Goal: Transaction & Acquisition: Purchase product/service

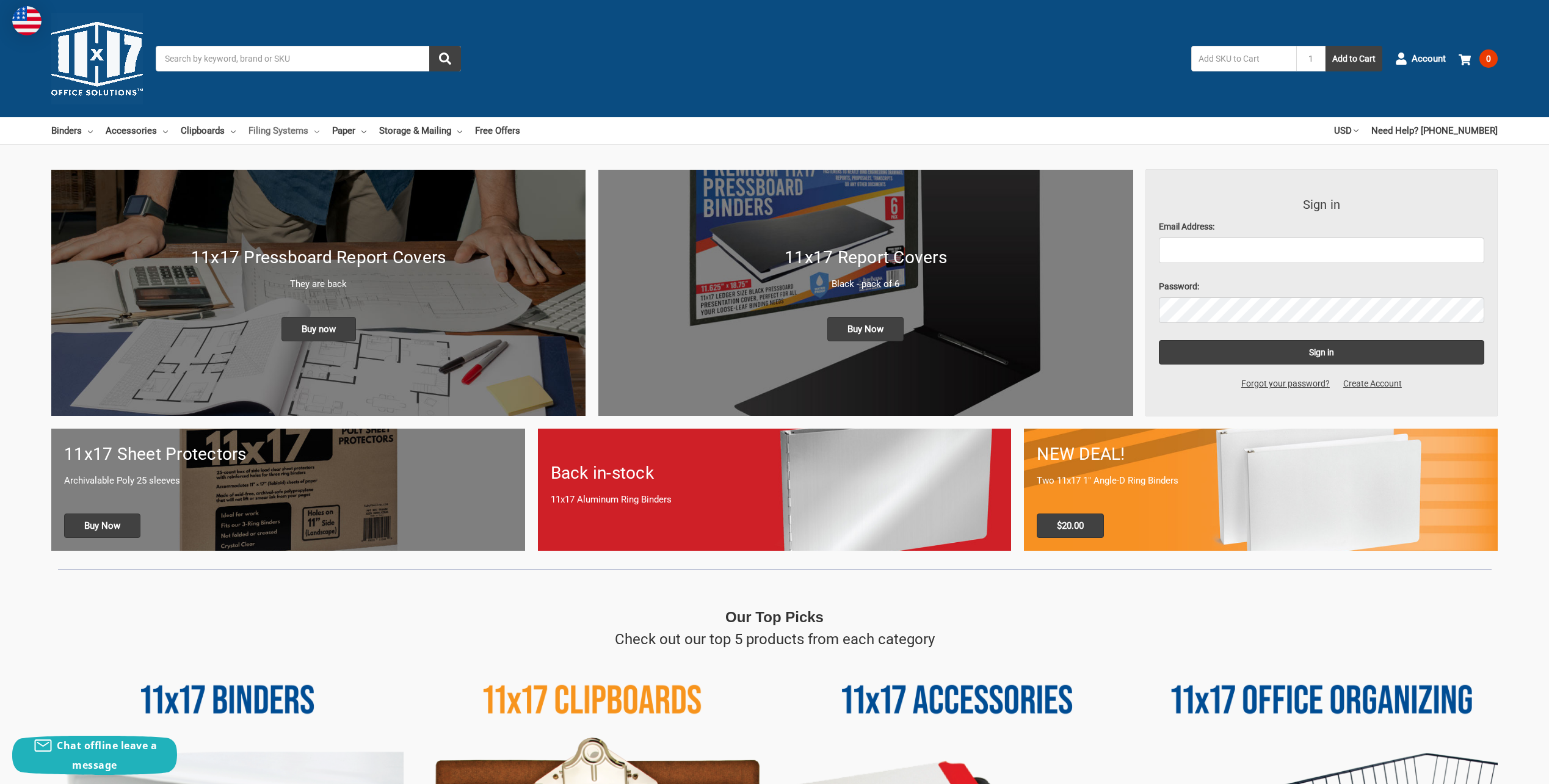
click at [304, 130] on link "Filing Systems" at bounding box center [284, 130] width 71 height 27
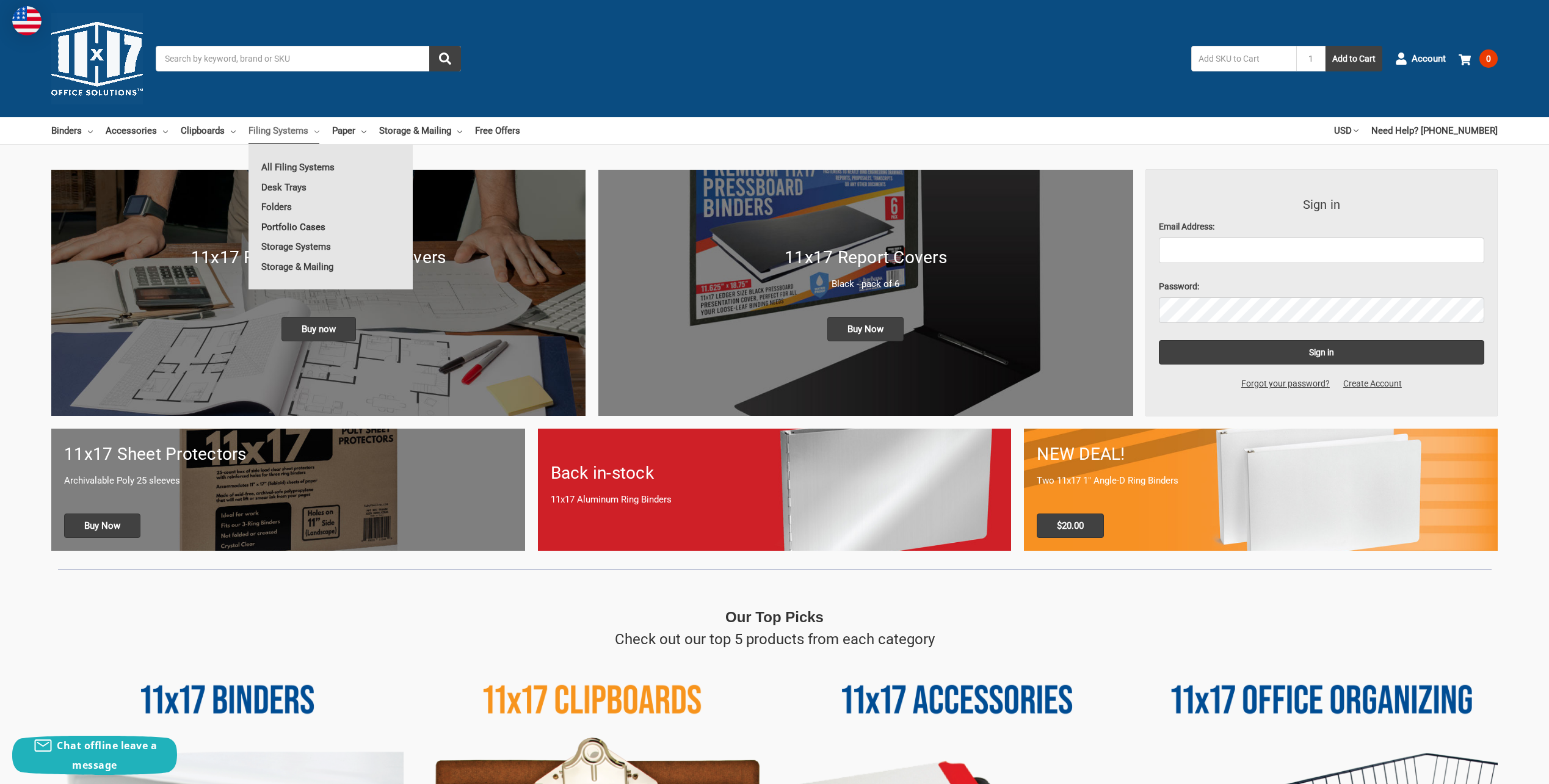
click at [290, 223] on link "Portfolio Cases" at bounding box center [331, 227] width 164 height 20
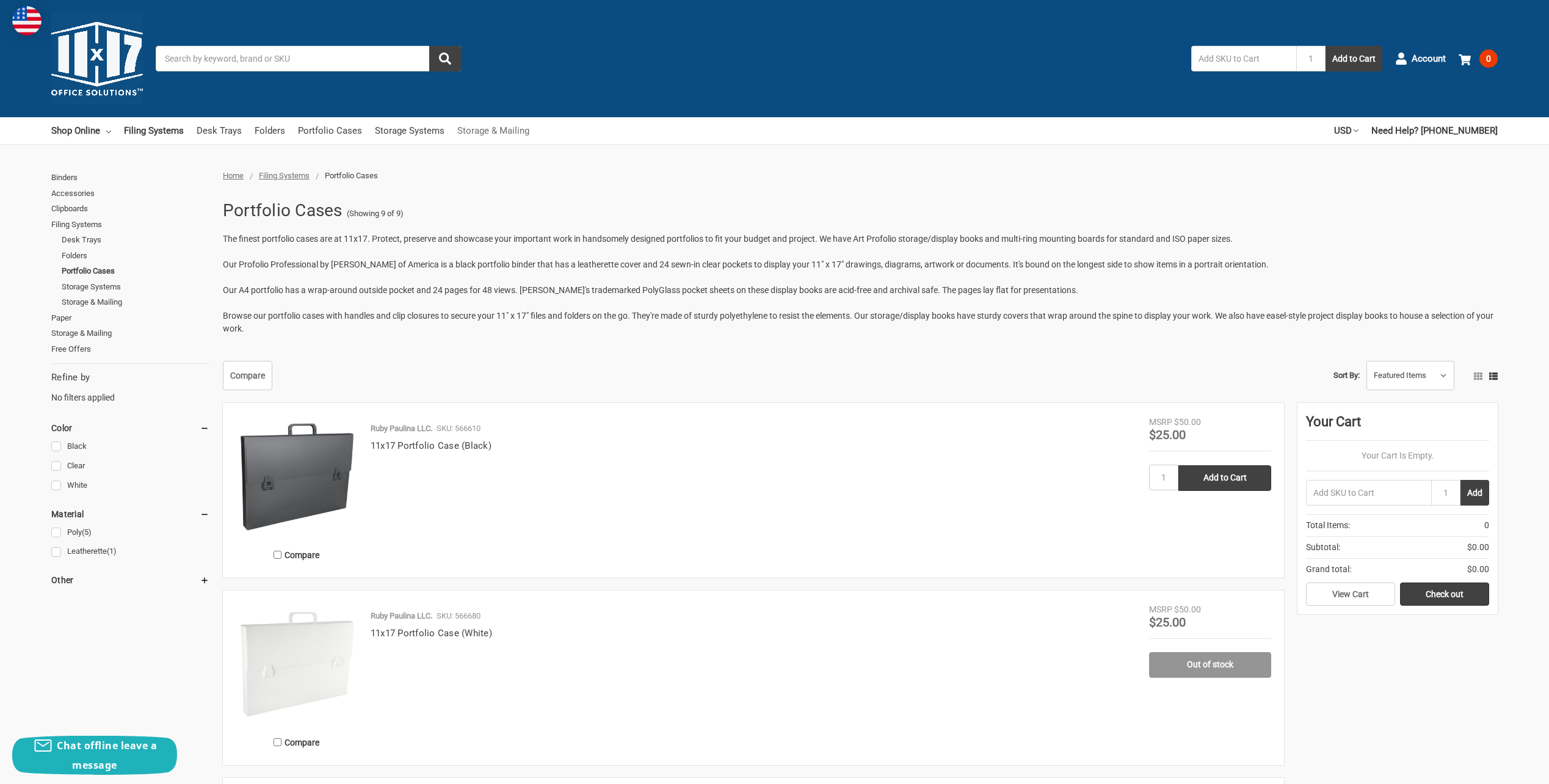
drag, startPoint x: 505, startPoint y: 434, endPoint x: 511, endPoint y: 139, distance: 295.1
click at [450, 442] on link "11x17 Portfolio Case (Black)" at bounding box center [431, 446] width 121 height 11
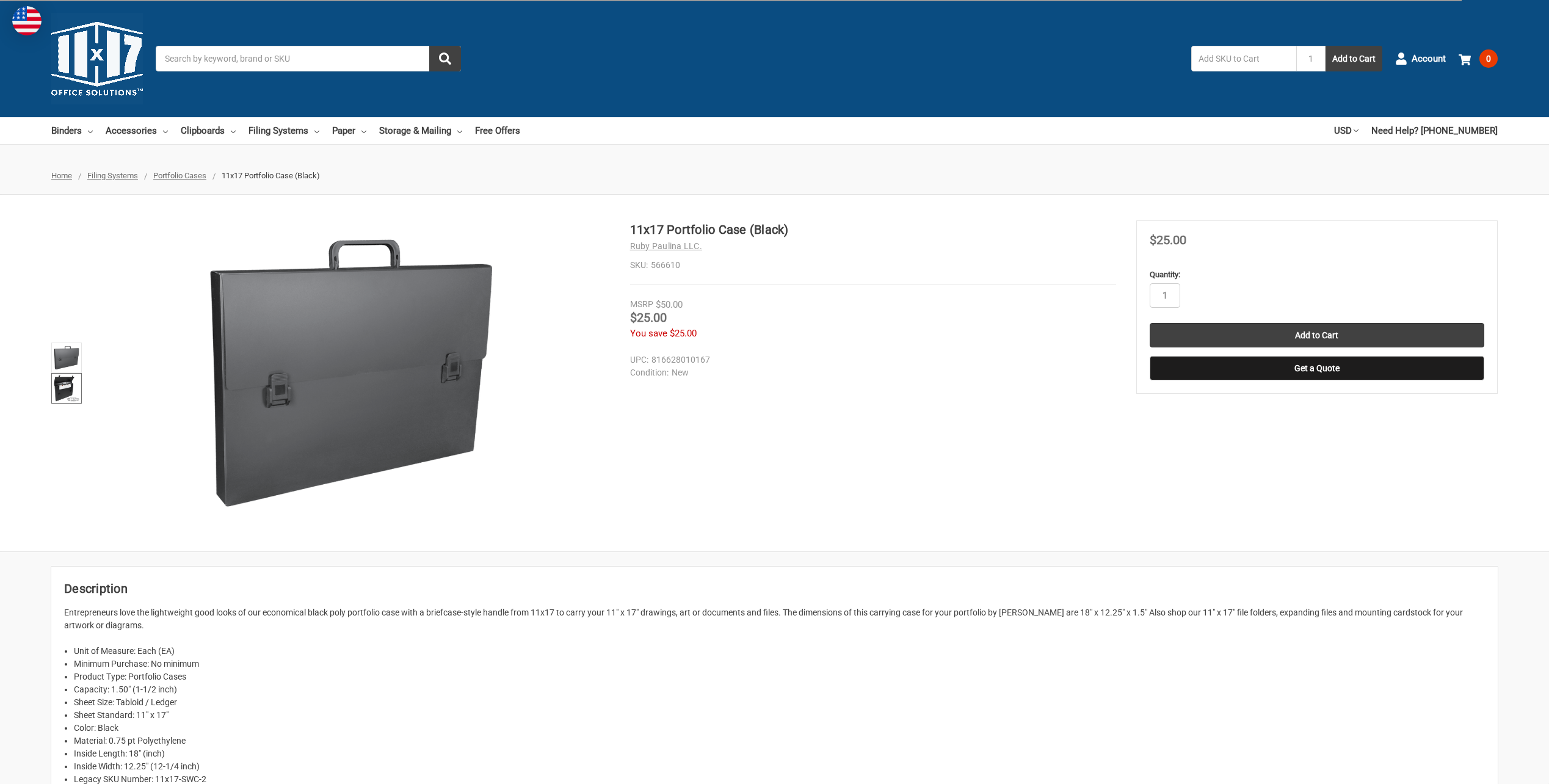
click at [82, 384] on li at bounding box center [66, 388] width 36 height 30
click at [65, 385] on img at bounding box center [66, 388] width 27 height 27
